Goal: Transaction & Acquisition: Purchase product/service

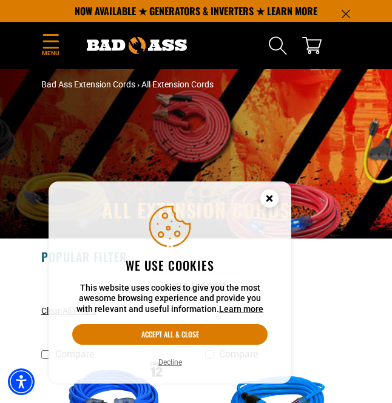
click at [271, 200] on icon "Cookie Consent" at bounding box center [269, 198] width 4 height 4
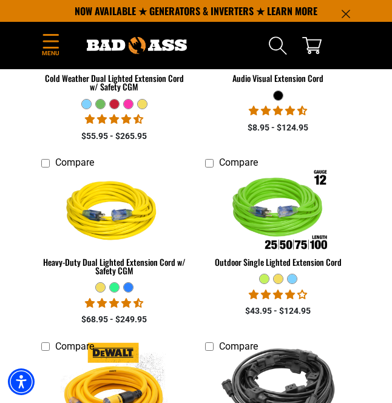
scroll to position [551, 0]
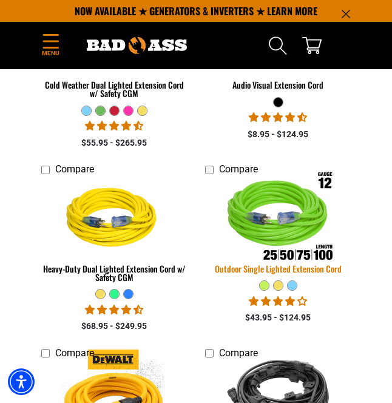
click at [272, 228] on img at bounding box center [277, 219] width 133 height 119
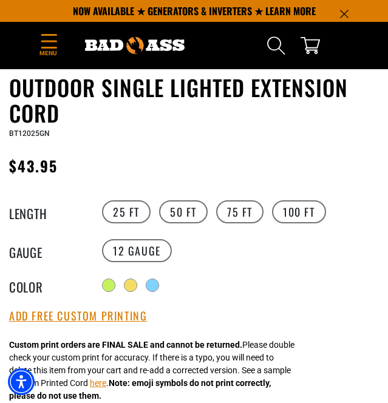
scroll to position [428, 0]
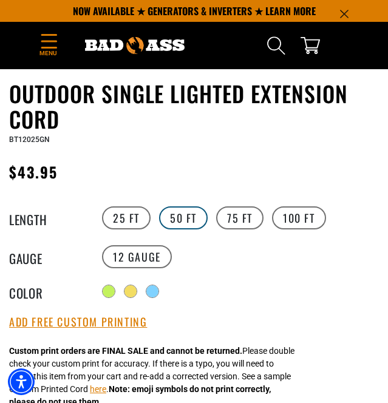
click at [178, 220] on label "50 FT" at bounding box center [183, 217] width 49 height 23
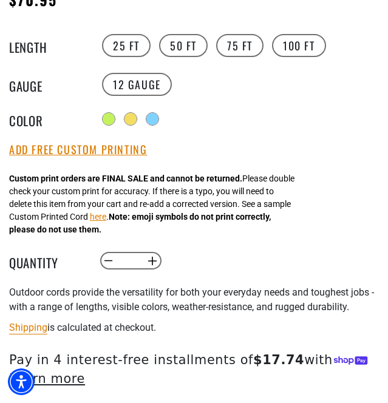
scroll to position [601, 0]
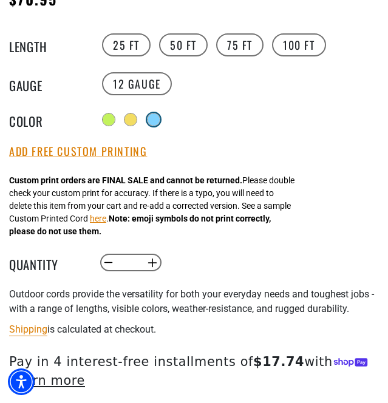
click at [155, 118] on div at bounding box center [153, 119] width 12 height 12
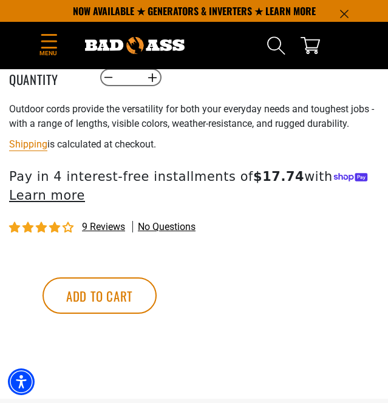
scroll to position [781, 0]
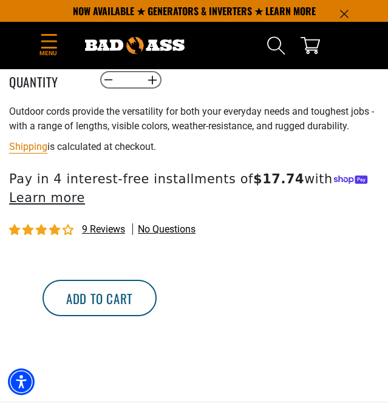
click at [157, 316] on button "Add to cart" at bounding box center [99, 298] width 114 height 36
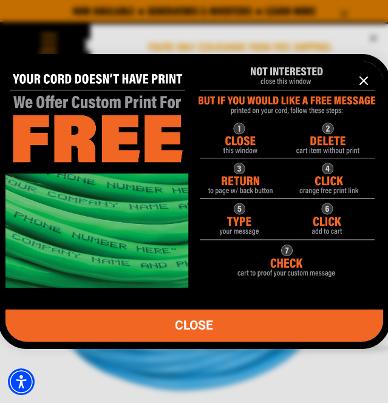
scroll to position [0, 0]
click at [81, 195] on img "information" at bounding box center [193, 170] width 377 height 236
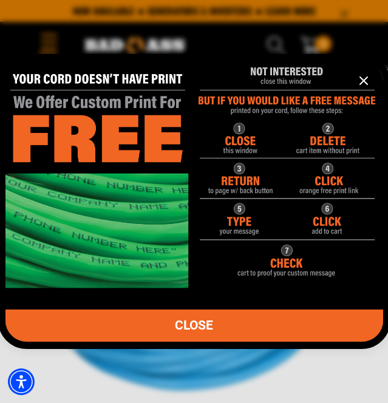
click at [108, 106] on img "information" at bounding box center [193, 170] width 377 height 236
click at [120, 50] on div at bounding box center [194, 201] width 388 height 403
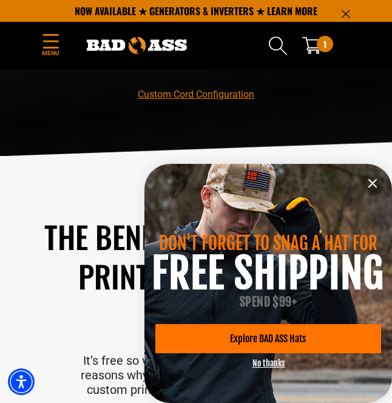
scroll to position [143, 0]
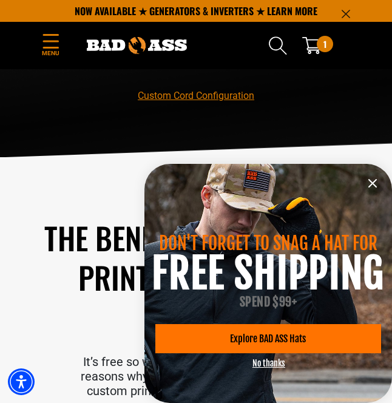
click at [372, 181] on icon "information" at bounding box center [372, 183] width 15 height 15
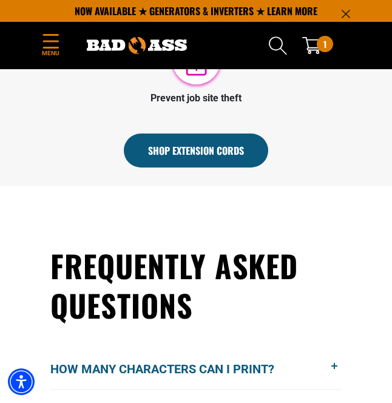
scroll to position [869, 0]
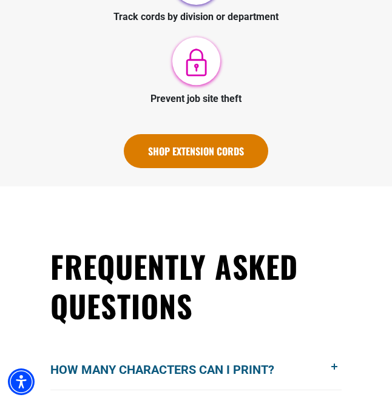
click at [202, 156] on link "Shop Extension Cords" at bounding box center [196, 151] width 144 height 34
